Goal: Task Accomplishment & Management: Manage account settings

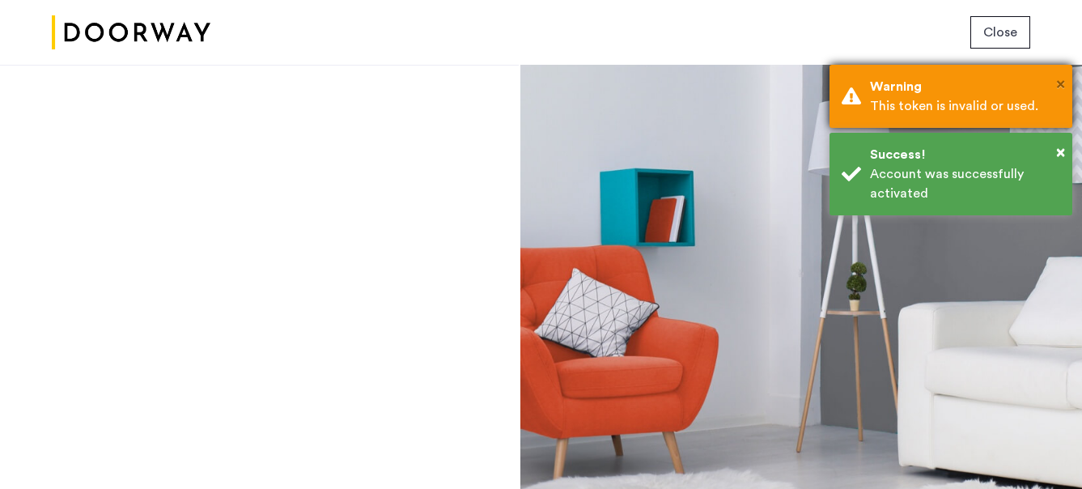
click at [1063, 84] on span "×" at bounding box center [1060, 84] width 9 height 16
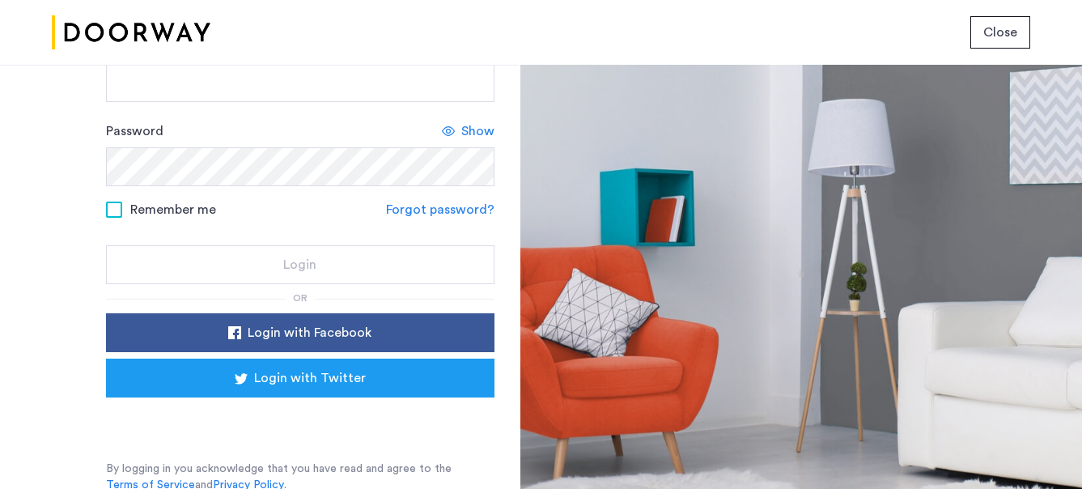
scroll to position [185, 0]
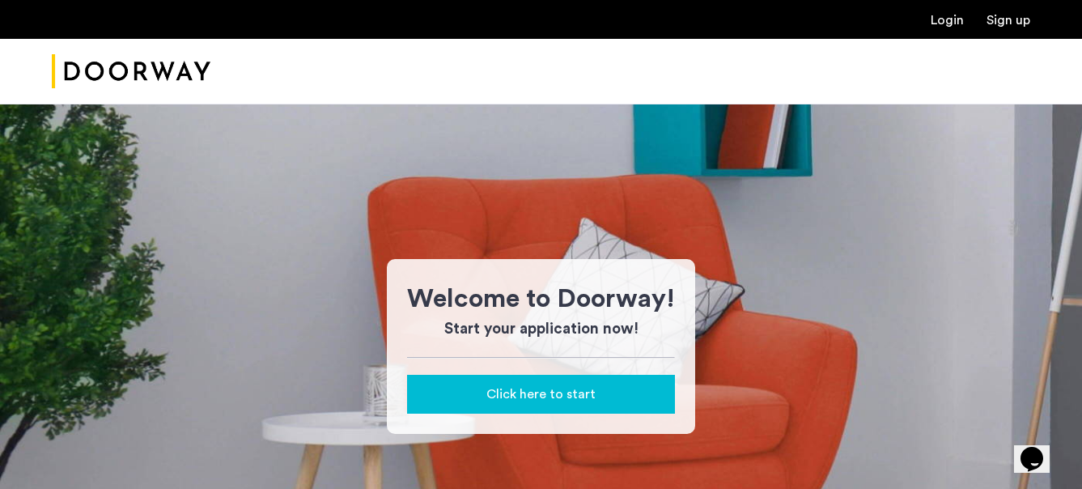
click at [534, 397] on span "Click here to start" at bounding box center [540, 393] width 109 height 19
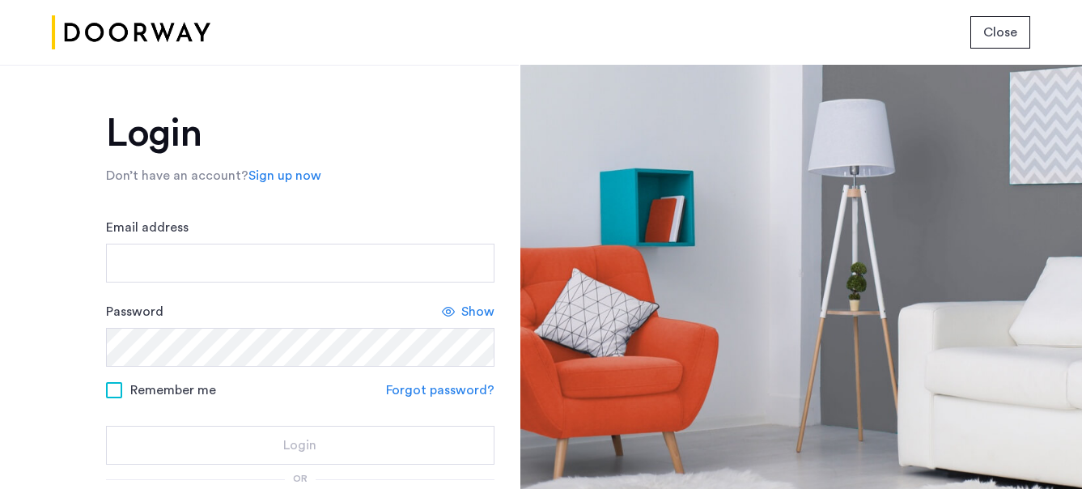
scroll to position [185, 0]
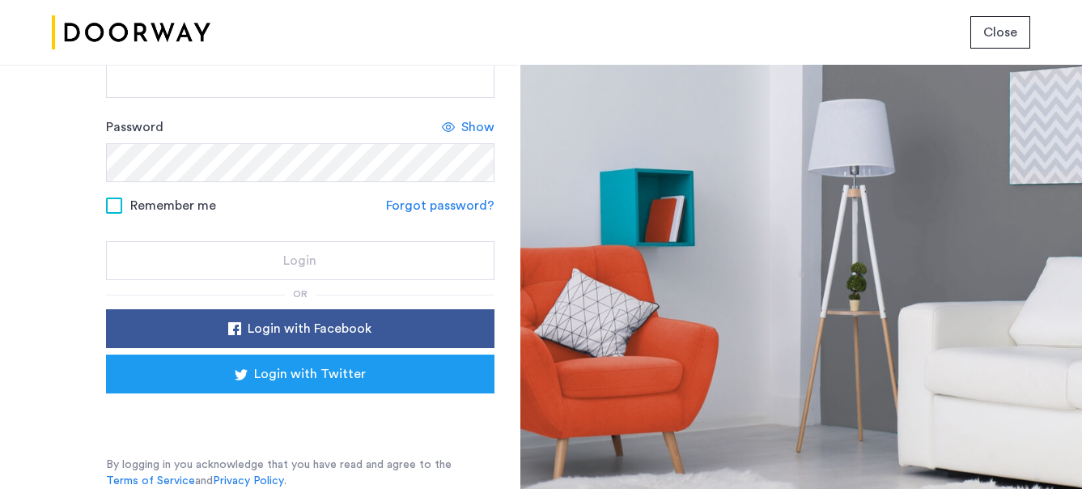
click at [393, 50] on div "Close" at bounding box center [541, 32] width 1082 height 65
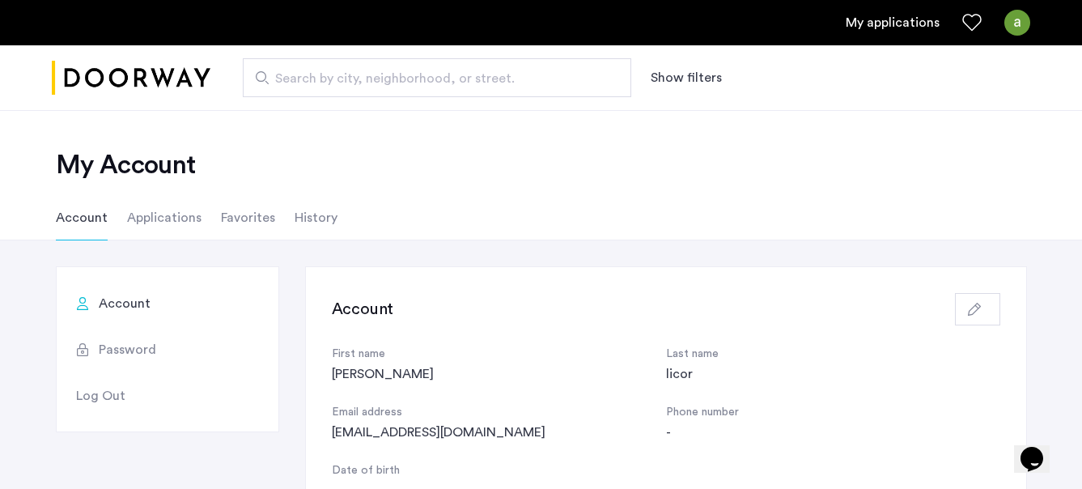
click at [165, 224] on li "Applications" at bounding box center [164, 217] width 74 height 45
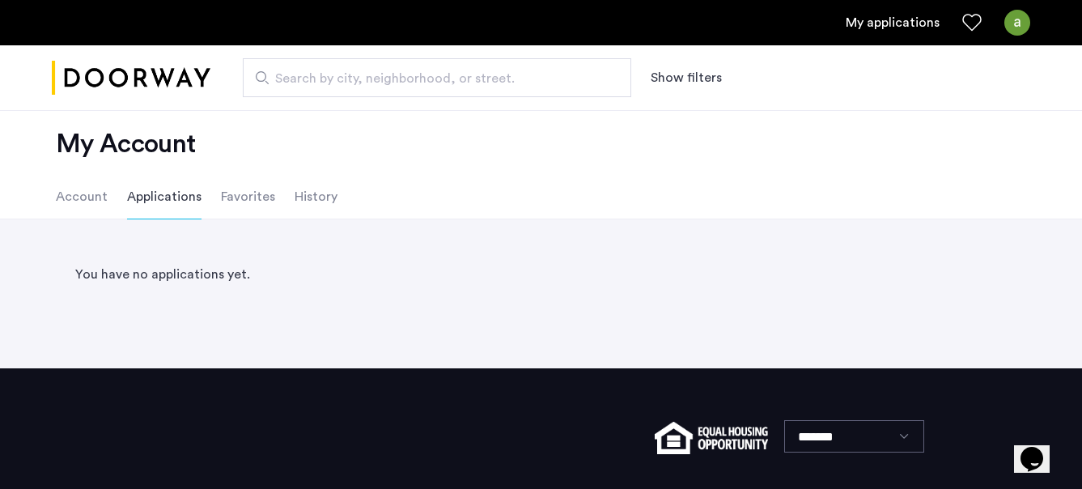
scroll to position [23, 0]
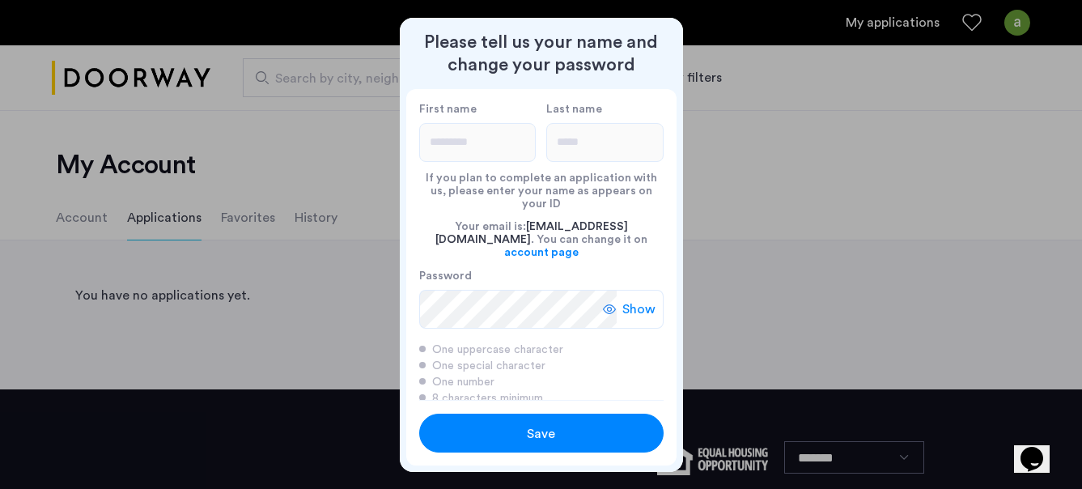
click at [584, 434] on div "Save" at bounding box center [541, 433] width 155 height 19
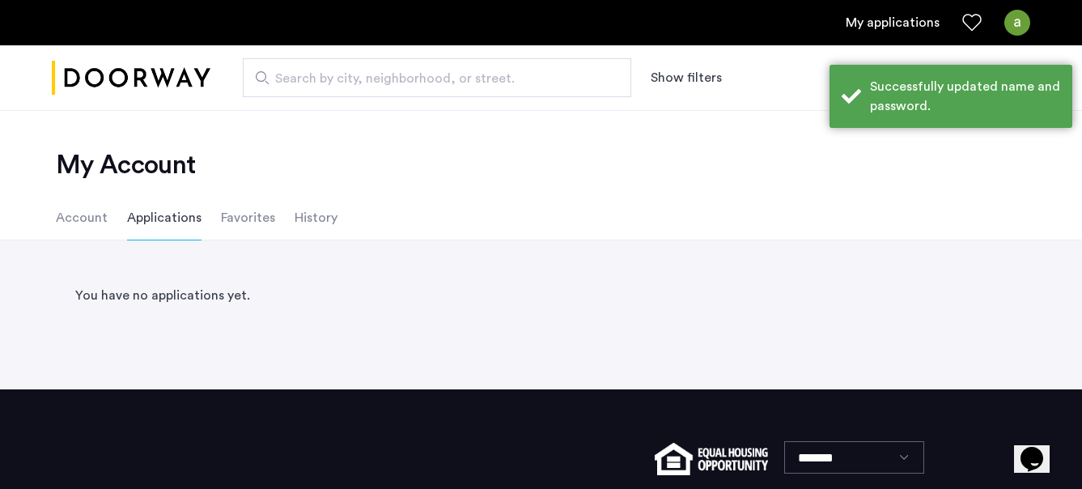
click at [87, 245] on div "You have no applications yet. Back page 1 / 1 You're on page 1 Next page" at bounding box center [541, 314] width 1082 height 149
click at [87, 223] on li "Account" at bounding box center [82, 217] width 52 height 45
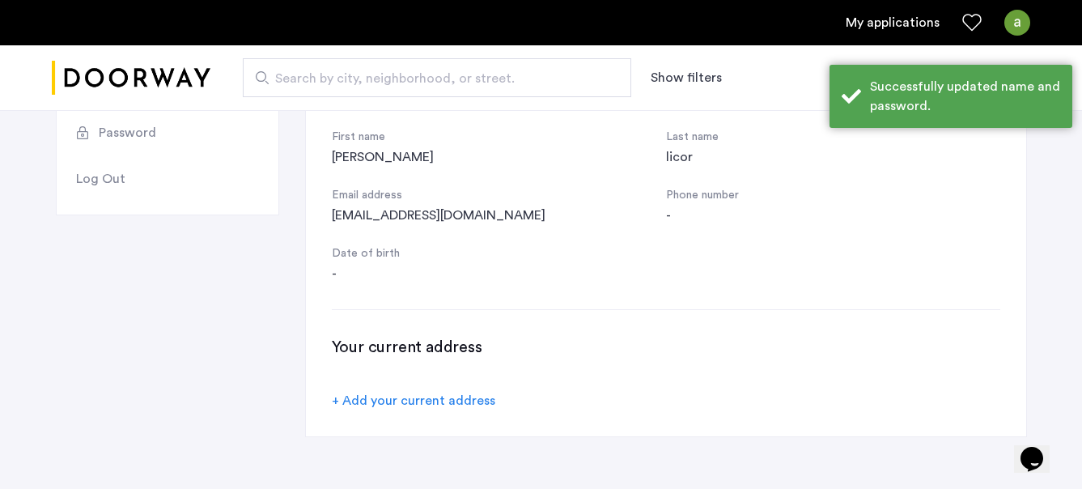
scroll to position [295, 0]
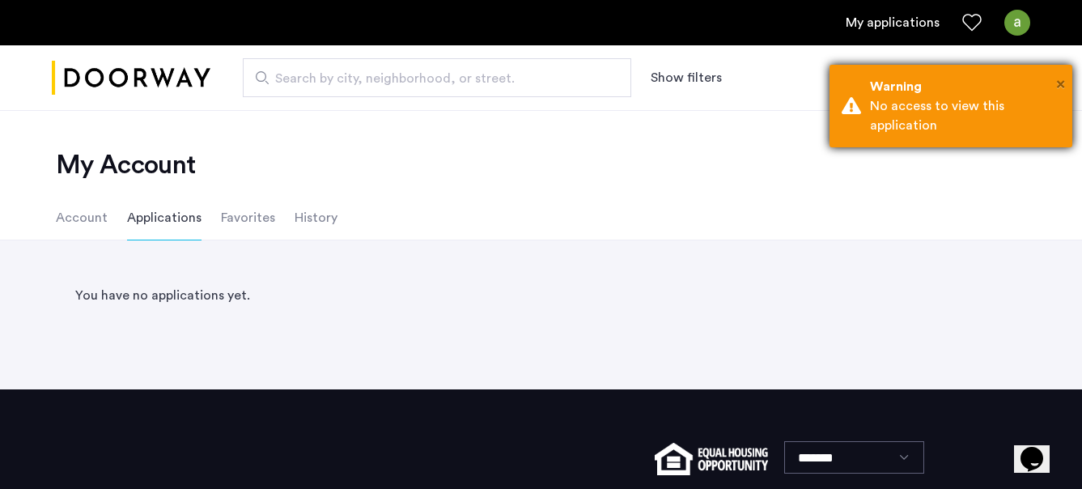
click at [1056, 83] on span "×" at bounding box center [1060, 84] width 9 height 16
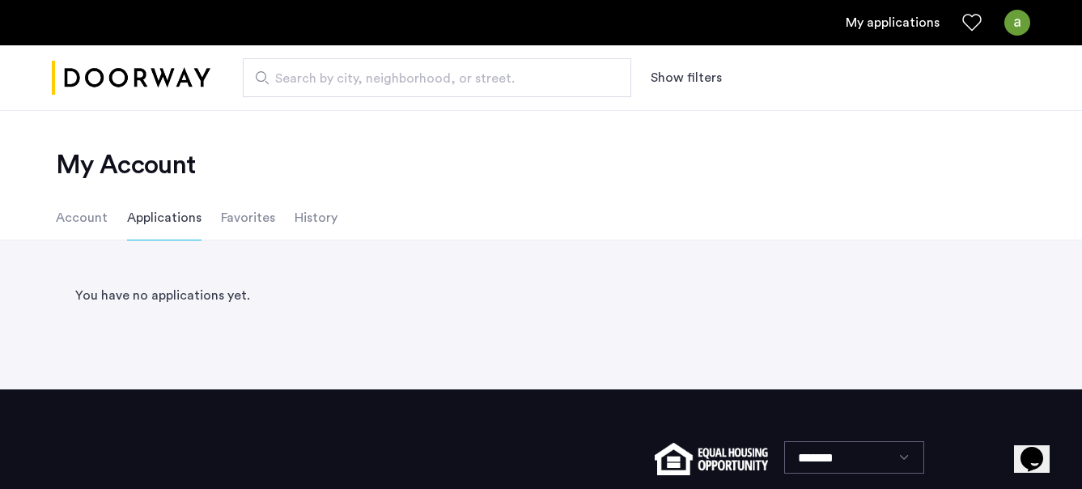
click at [71, 210] on li "Account" at bounding box center [82, 217] width 52 height 45
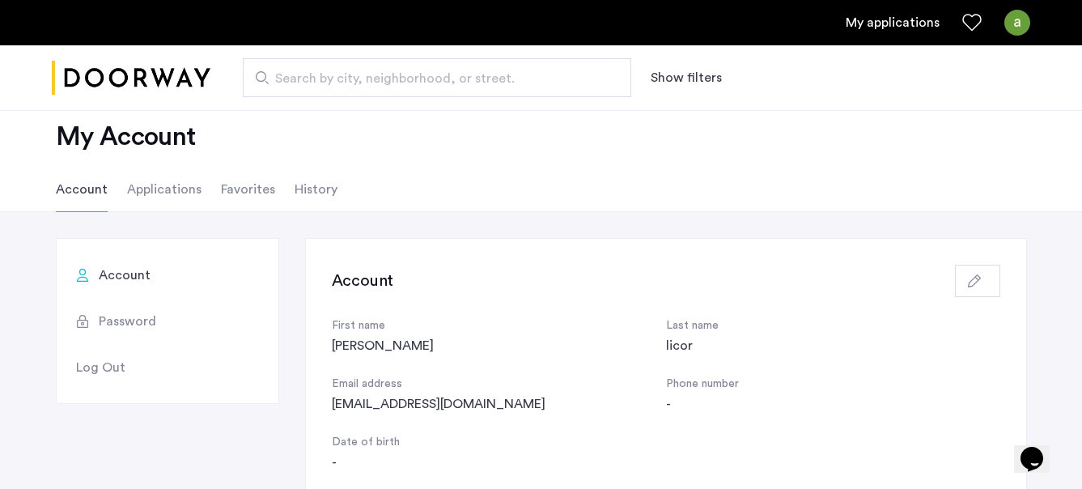
scroll to position [19, 0]
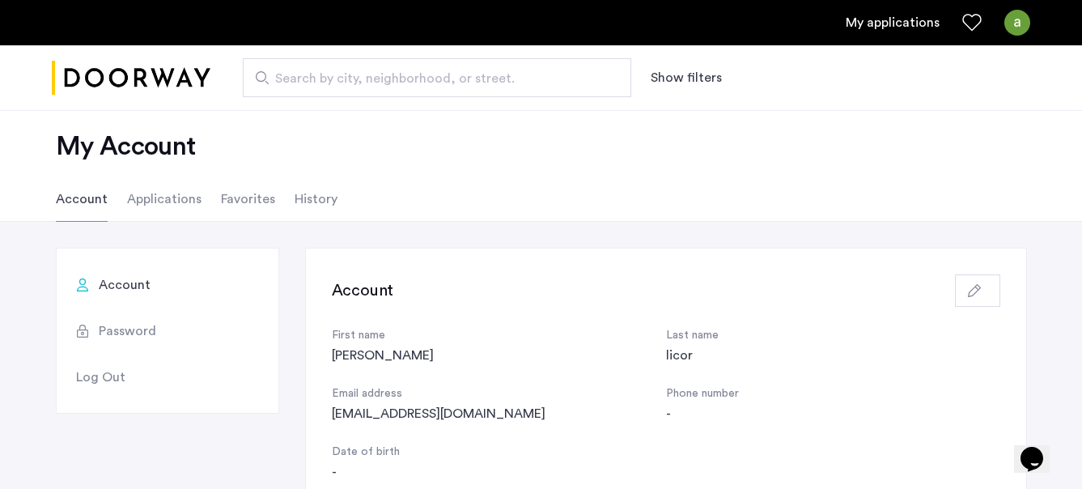
click at [238, 214] on li "Favorites" at bounding box center [248, 198] width 54 height 45
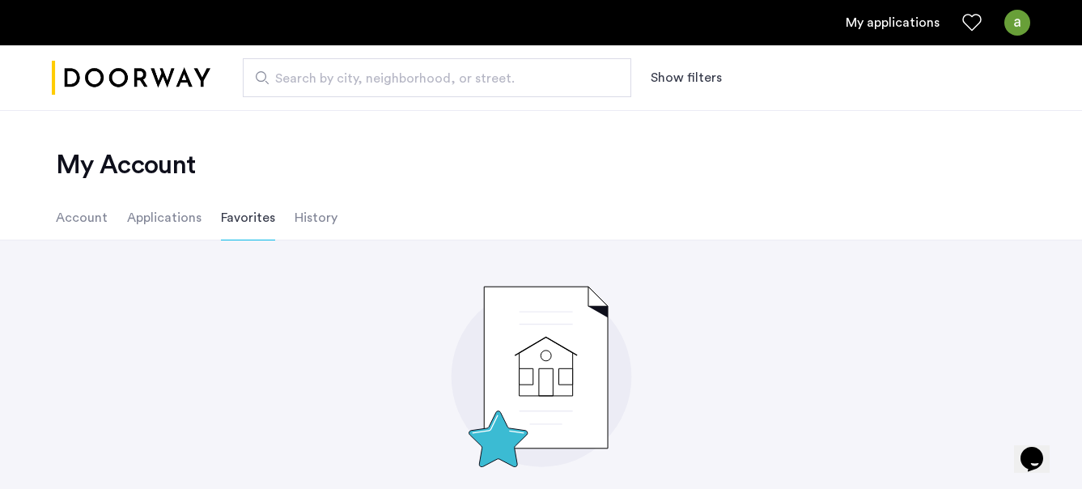
click at [149, 212] on li "Applications" at bounding box center [164, 217] width 74 height 45
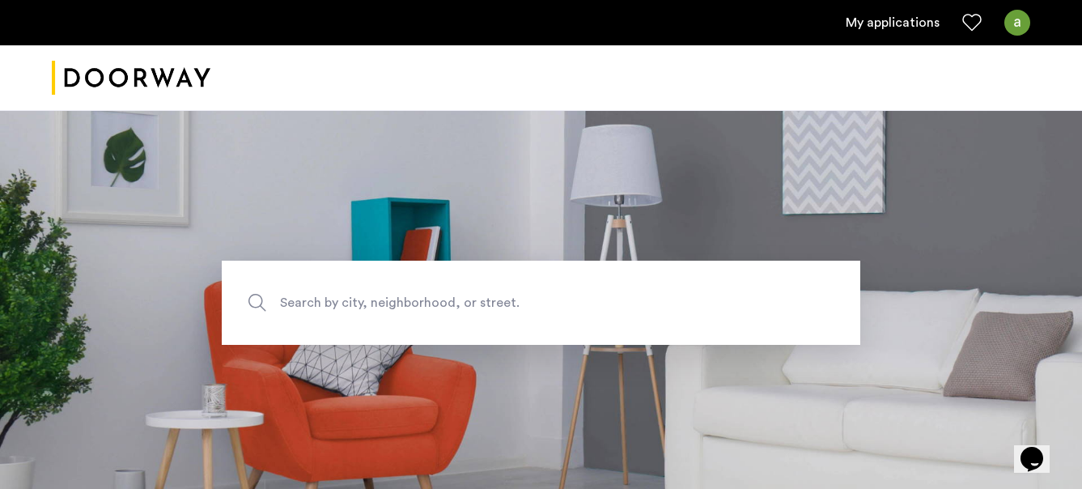
click at [880, 20] on link "My applications" at bounding box center [893, 22] width 94 height 19
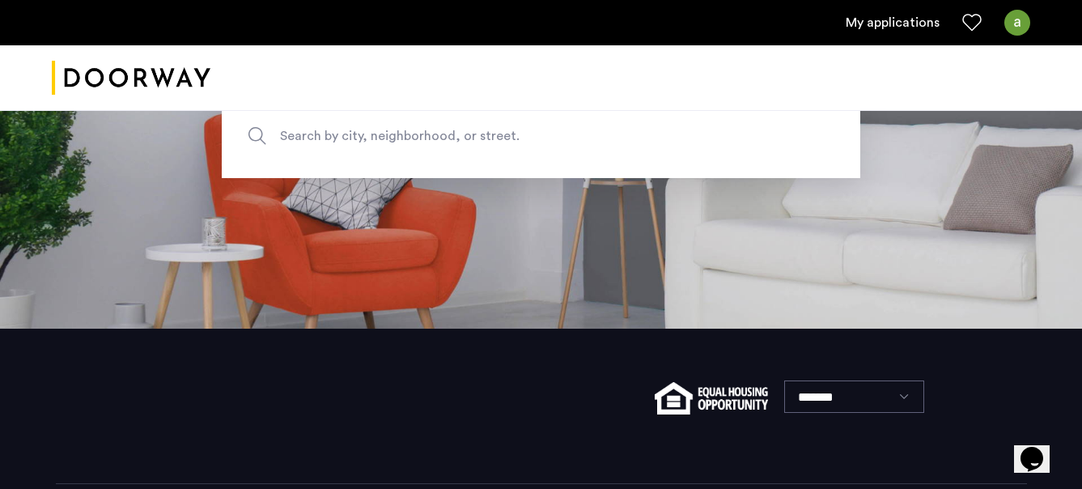
scroll to position [242, 0]
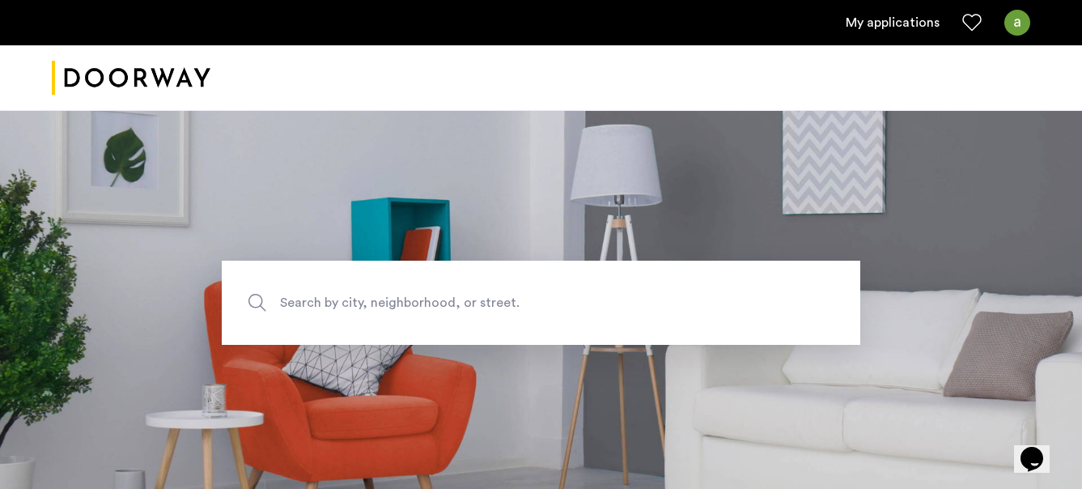
click at [911, 21] on link "My applications" at bounding box center [893, 22] width 94 height 19
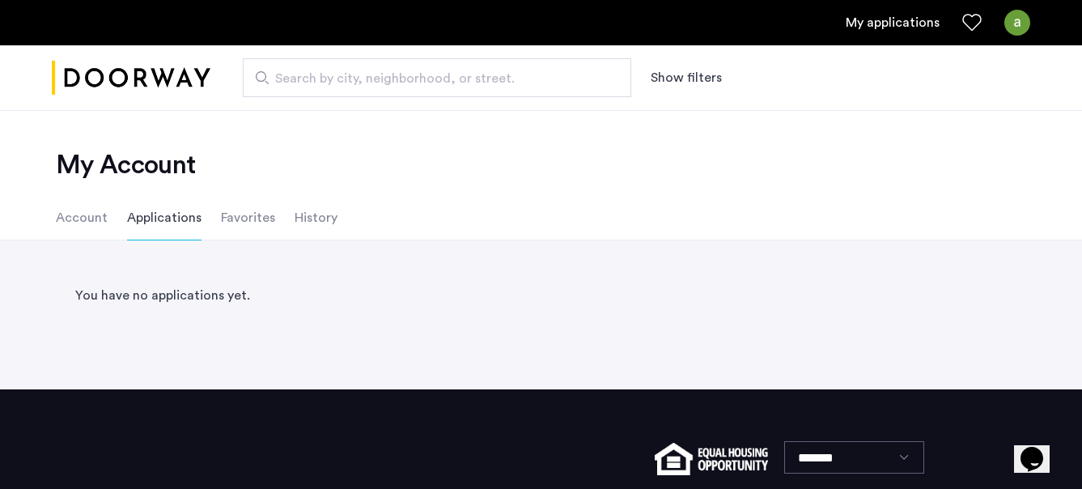
click at [77, 225] on li "Account" at bounding box center [82, 217] width 52 height 45
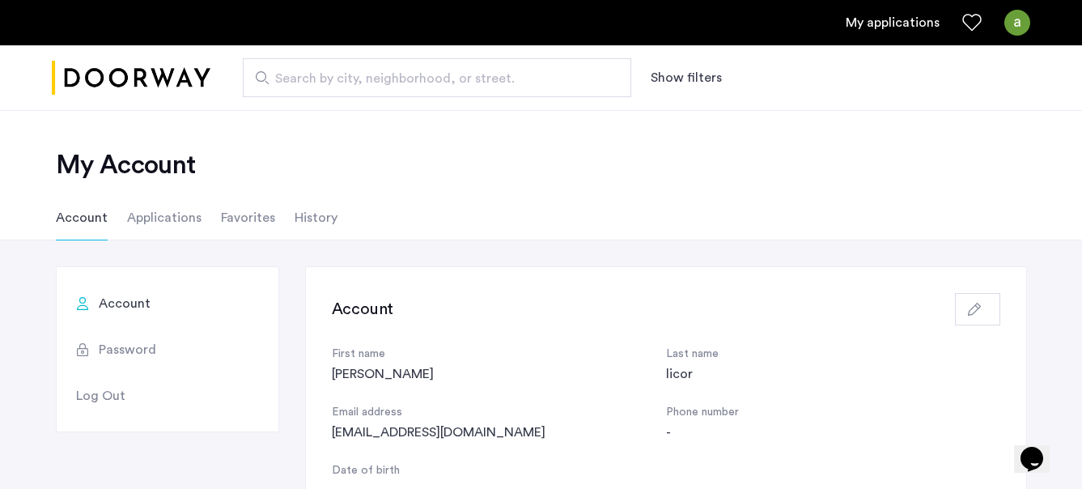
click at [386, 75] on span "Search by city, neighborhood, or street." at bounding box center [430, 78] width 311 height 19
click at [386, 75] on input "Search by city, neighborhood, or street." at bounding box center [437, 77] width 388 height 39
click at [144, 63] on img "Cazamio logo" at bounding box center [131, 78] width 159 height 61
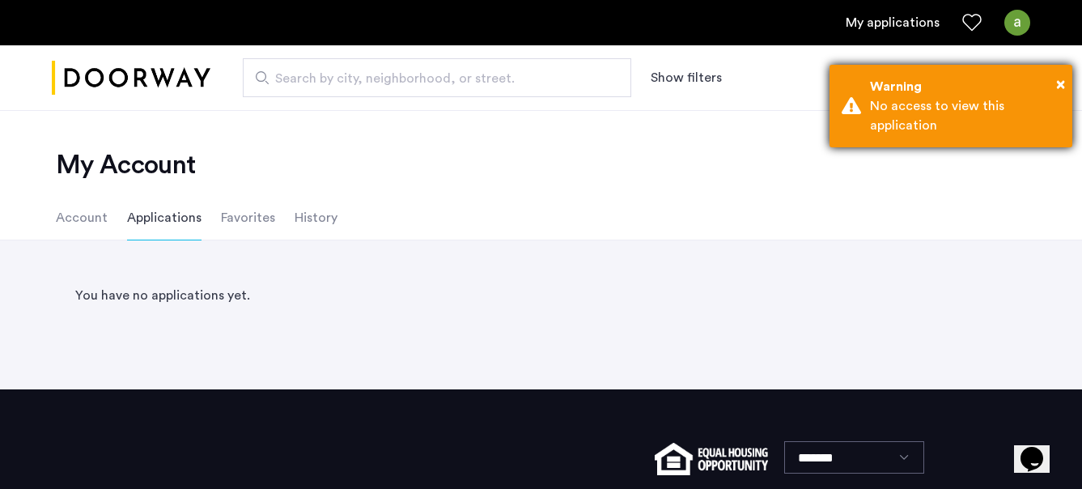
click at [1066, 78] on div "× Warning No access to view this application" at bounding box center [951, 106] width 243 height 83
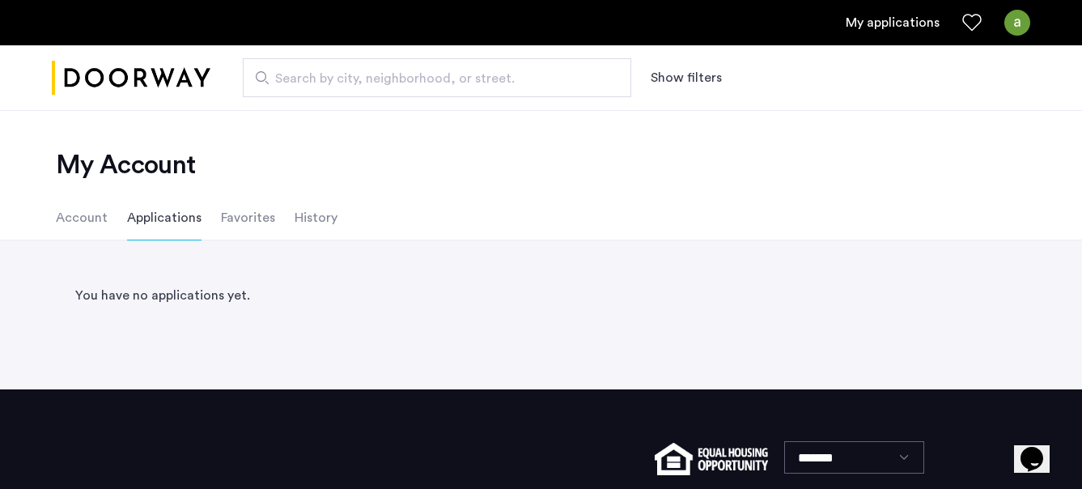
click at [866, 19] on link "My applications" at bounding box center [893, 22] width 94 height 19
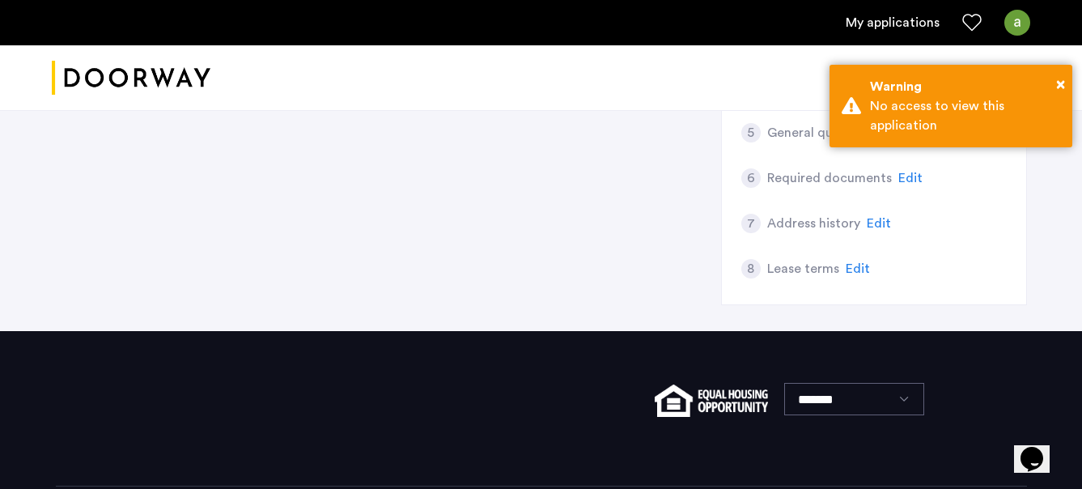
scroll to position [265, 0]
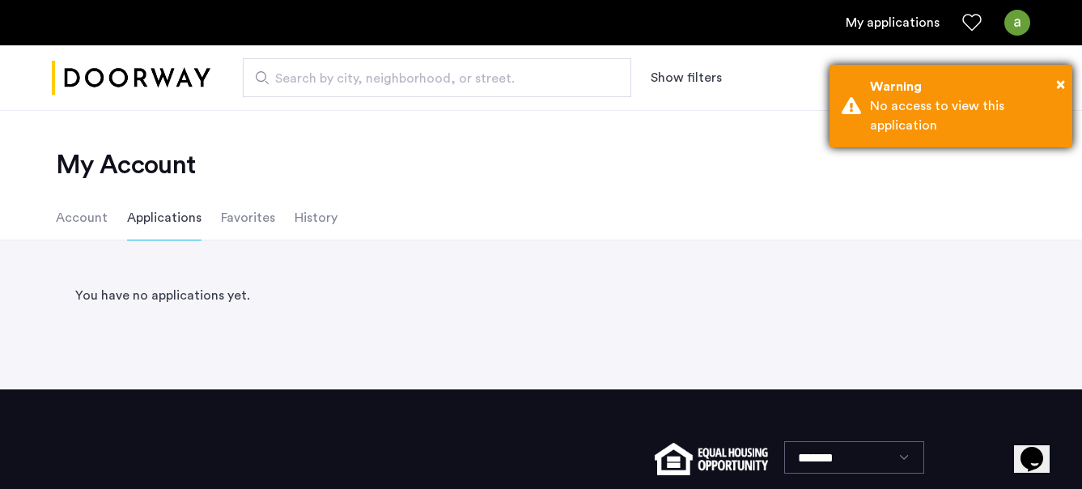
click at [962, 109] on div "No access to view this application" at bounding box center [965, 115] width 190 height 39
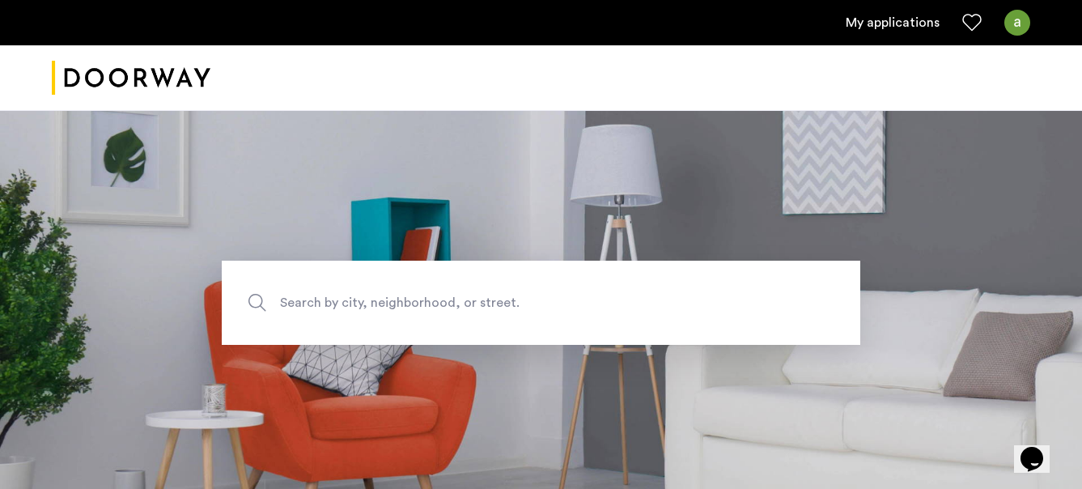
click at [1013, 13] on img at bounding box center [1017, 23] width 26 height 26
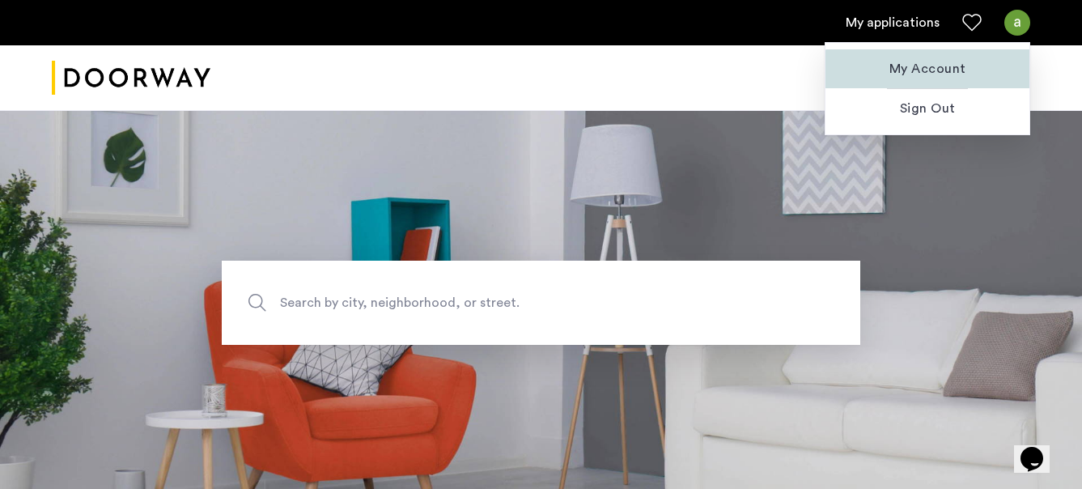
click at [941, 78] on span "My Account" at bounding box center [927, 68] width 178 height 19
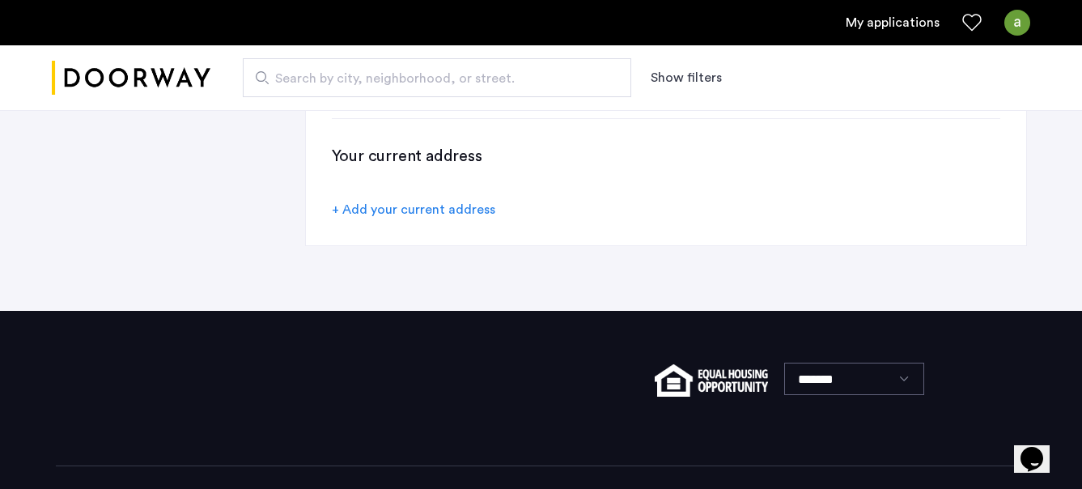
scroll to position [410, 0]
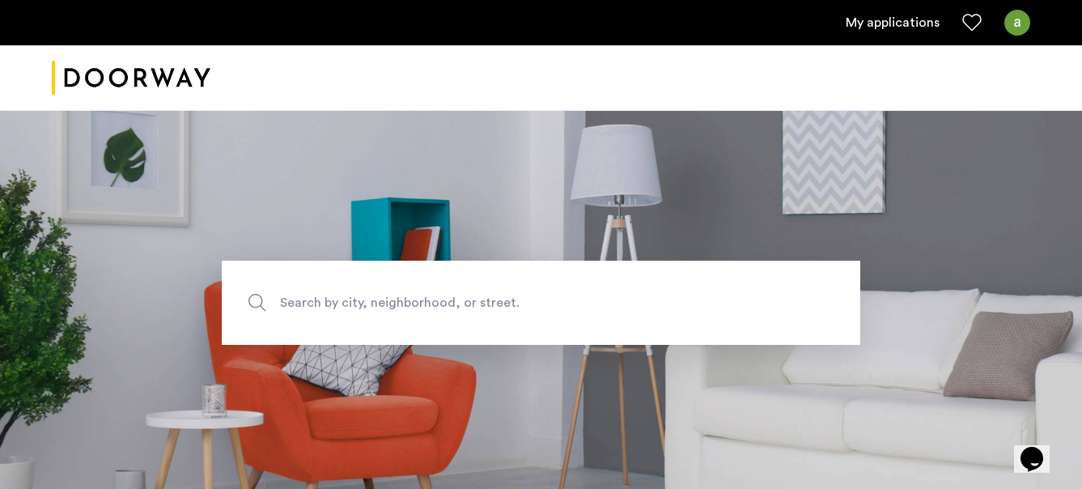
click at [282, 91] on div at bounding box center [541, 78] width 1082 height 66
click at [1025, 30] on img at bounding box center [1017, 23] width 26 height 26
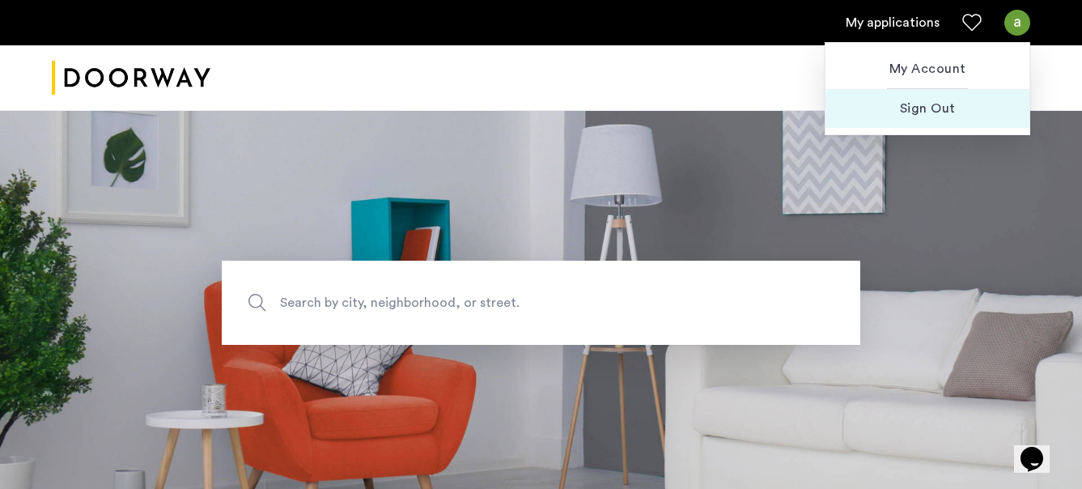
click at [909, 109] on span "Sign Out" at bounding box center [927, 108] width 178 height 19
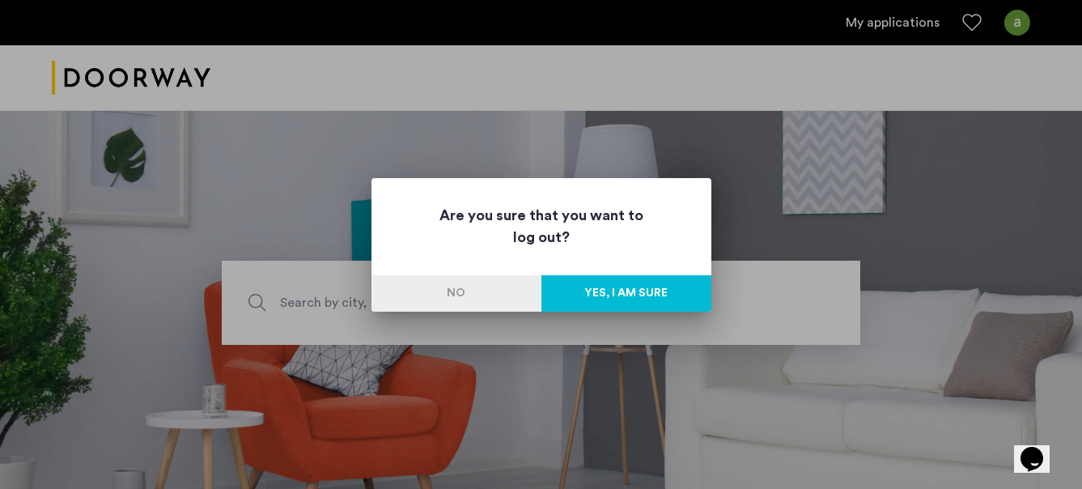
click at [582, 288] on button "Yes, I am sure" at bounding box center [626, 293] width 170 height 36
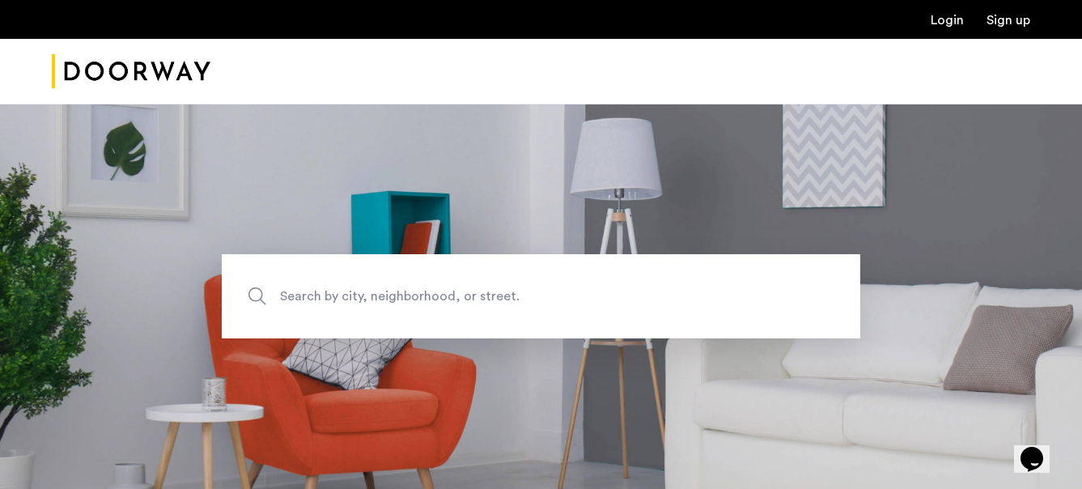
click at [953, 19] on link "Login" at bounding box center [947, 20] width 33 height 13
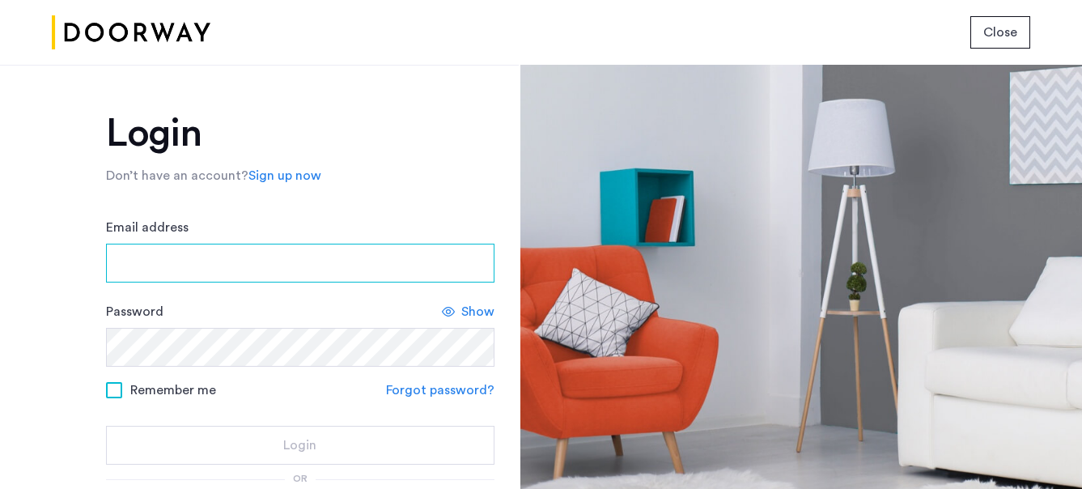
click at [261, 271] on input "Email address" at bounding box center [300, 263] width 388 height 39
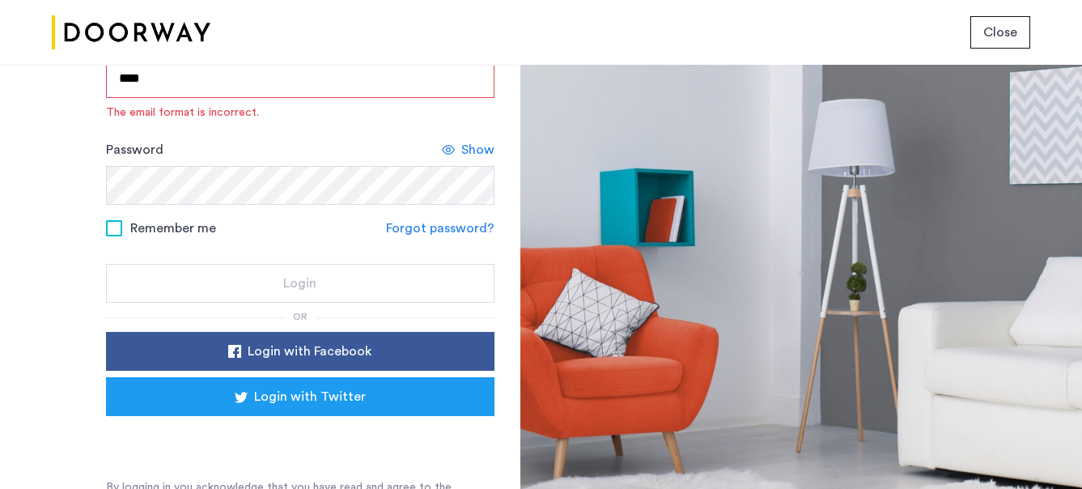
click at [225, 76] on input "****" at bounding box center [300, 78] width 388 height 39
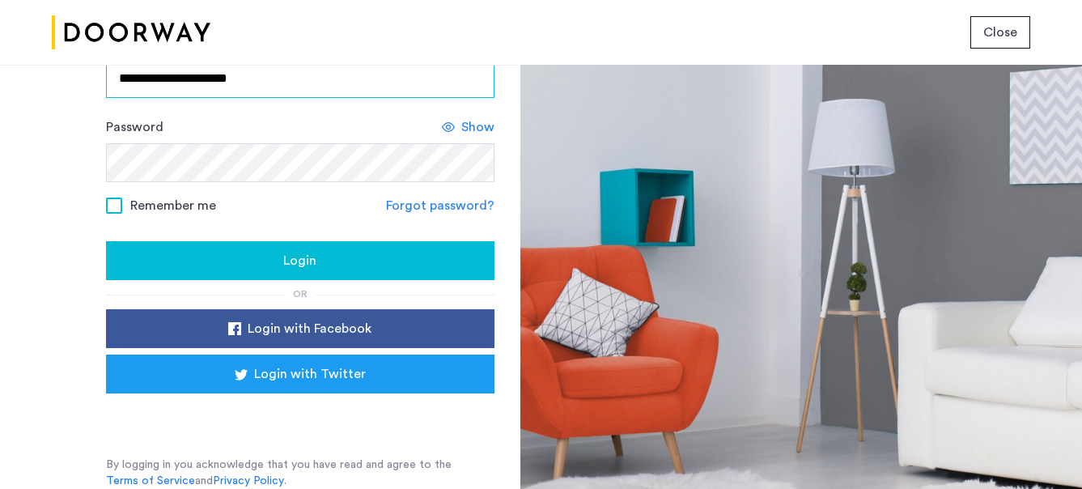
type input "**********"
click at [109, 208] on span at bounding box center [114, 205] width 16 height 16
click at [248, 267] on div "Login" at bounding box center [300, 260] width 363 height 19
